Goal: Transaction & Acquisition: Purchase product/service

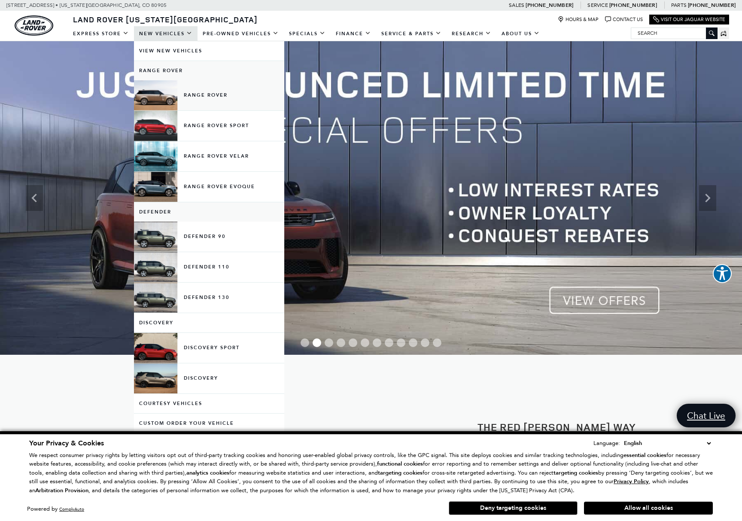
click at [183, 93] on link "Range Rover" at bounding box center [209, 95] width 150 height 30
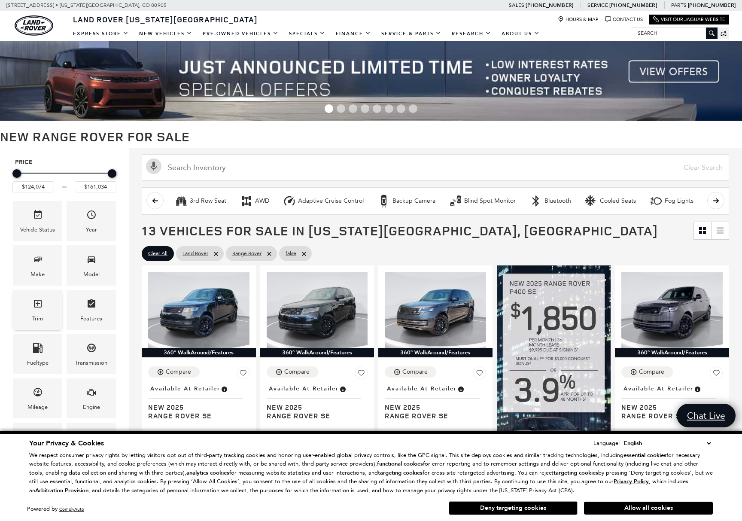
click at [46, 300] on div "Trim" at bounding box center [37, 310] width 49 height 40
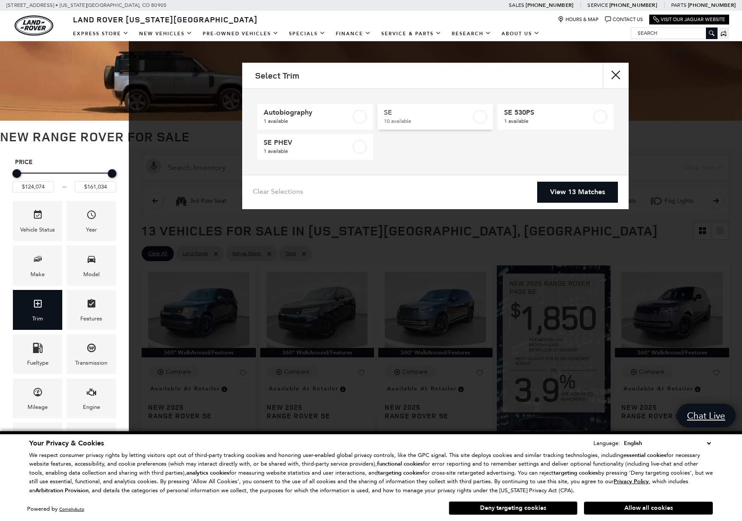
click at [390, 113] on span "SE" at bounding box center [428, 112] width 88 height 9
checkbox input "true"
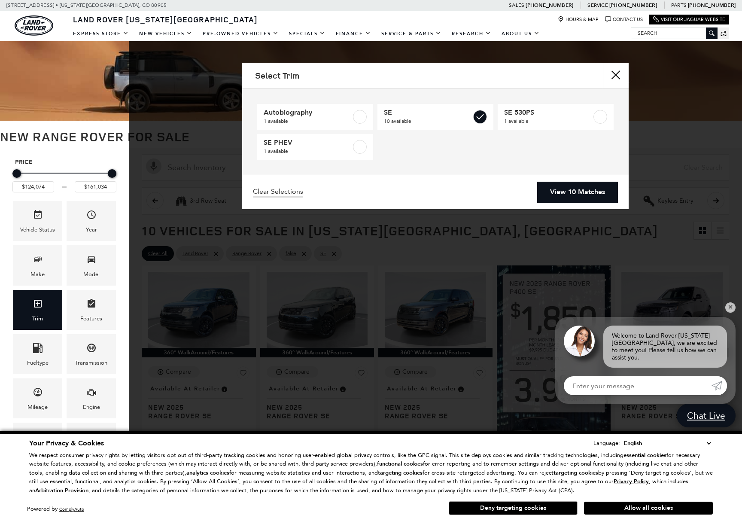
click at [564, 187] on link "View 10 Matches" at bounding box center [577, 192] width 81 height 21
